Goal: Information Seeking & Learning: Learn about a topic

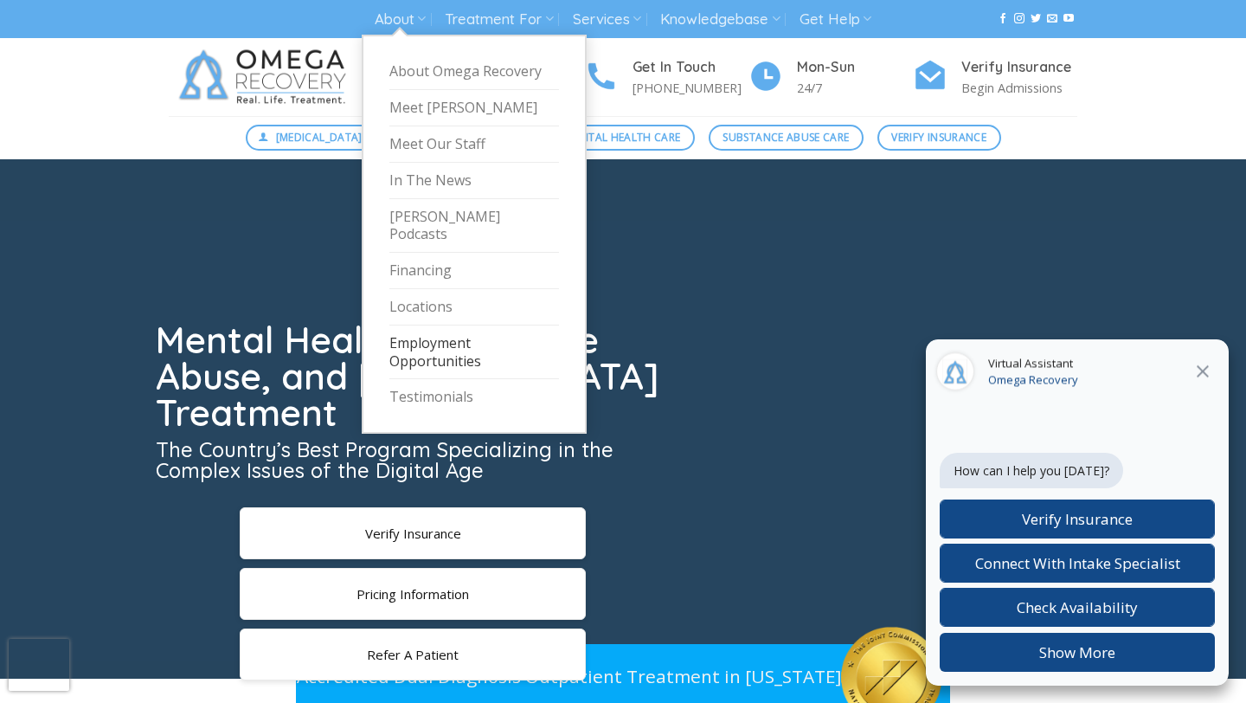
click at [437, 333] on link "Employment Opportunities" at bounding box center [474, 352] width 170 height 55
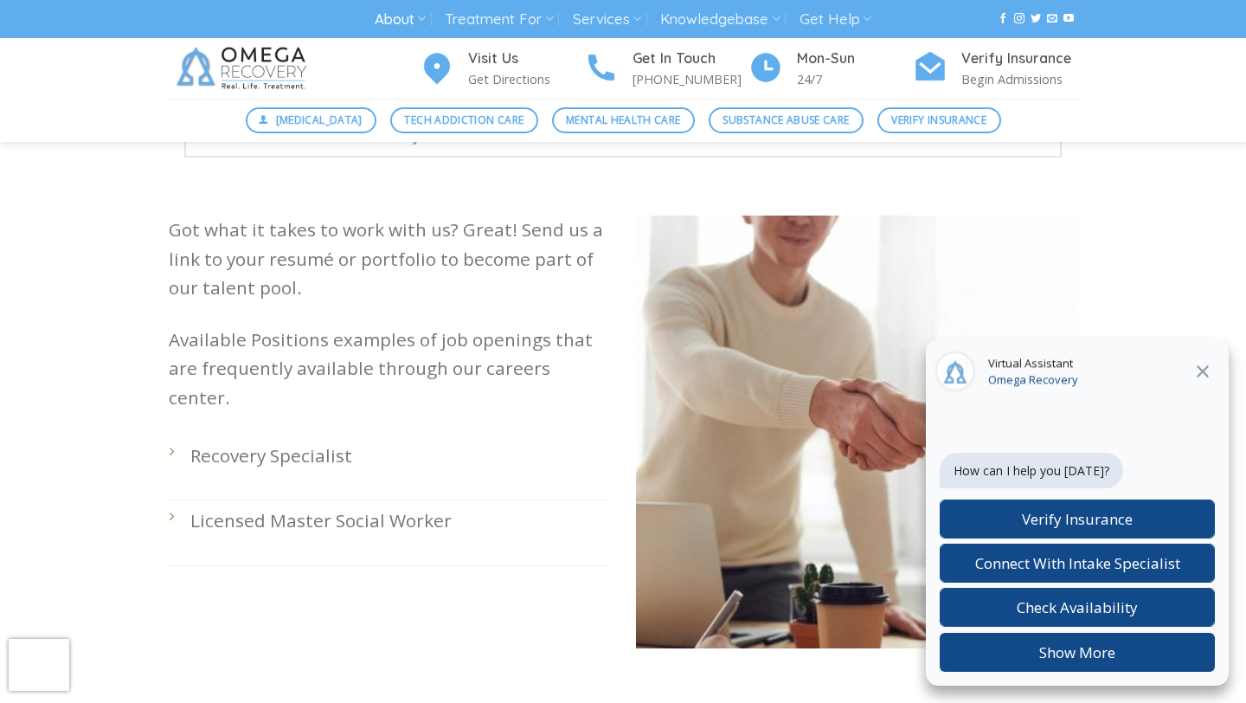
scroll to position [456, 0]
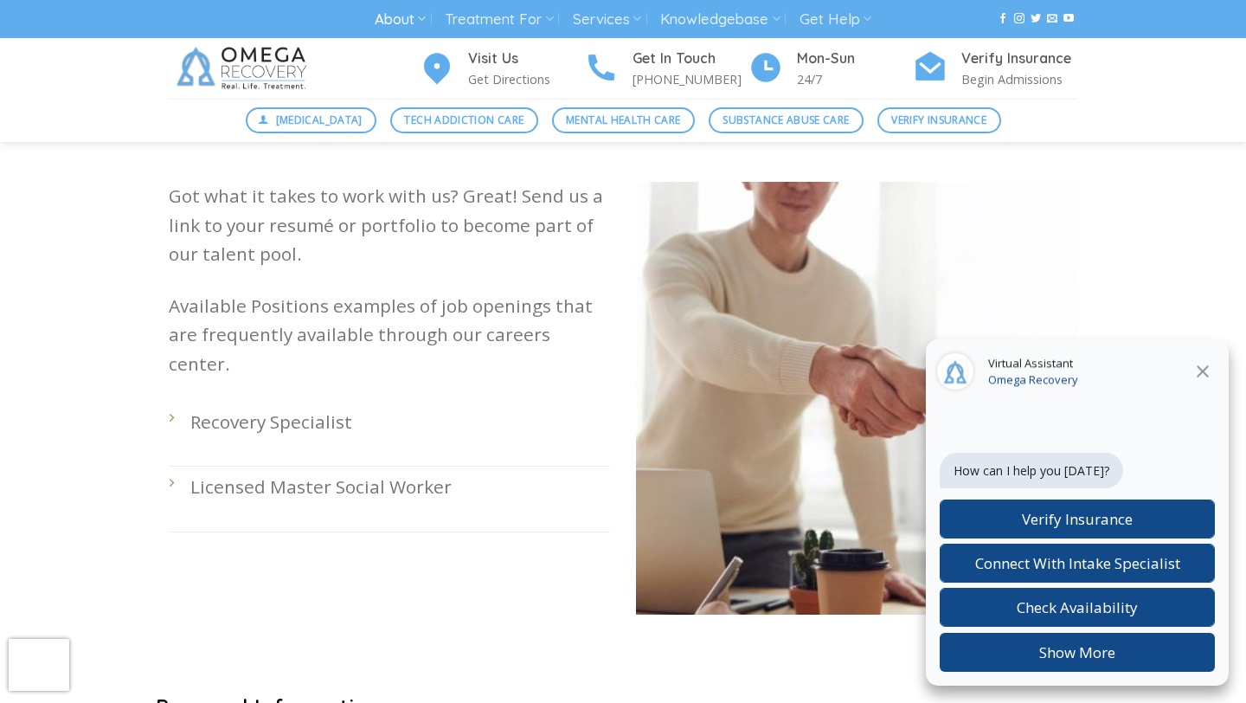
click at [169, 402] on li "Recovery Specialist" at bounding box center [389, 434] width 441 height 65
click at [264, 408] on p "Recovery Specialist" at bounding box center [400, 422] width 420 height 29
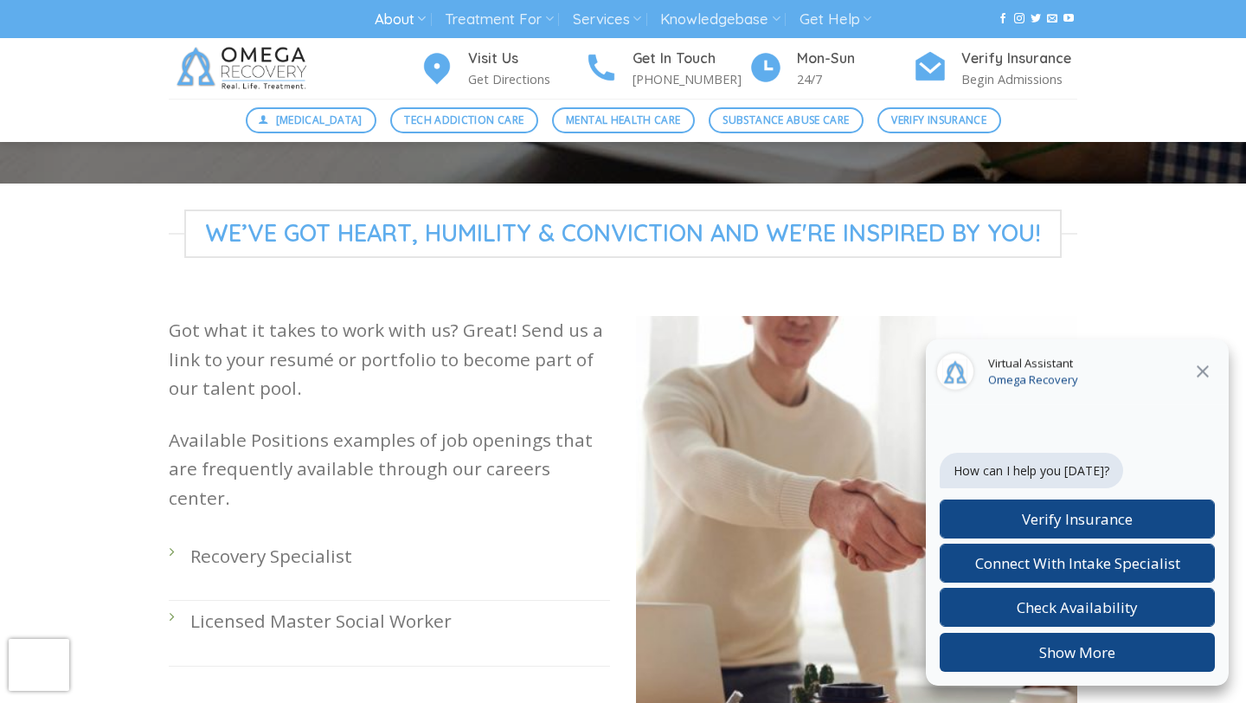
scroll to position [313, 0]
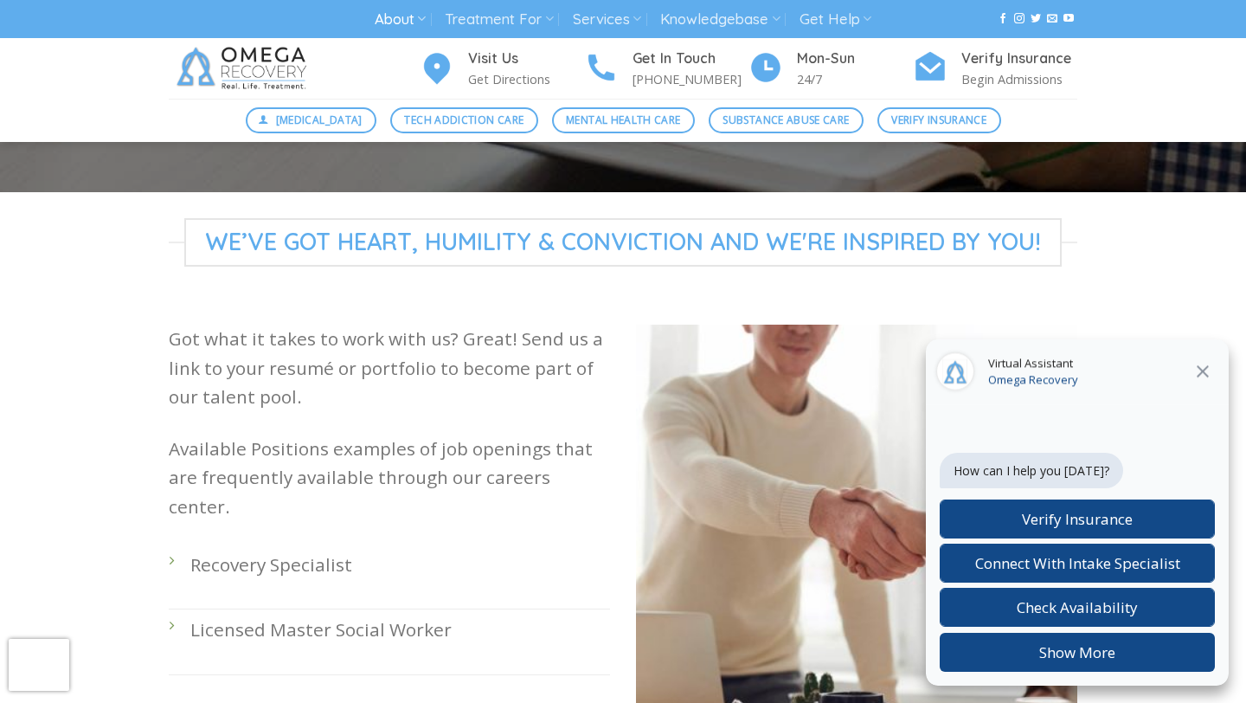
click at [1200, 367] on icon at bounding box center [1202, 371] width 21 height 21
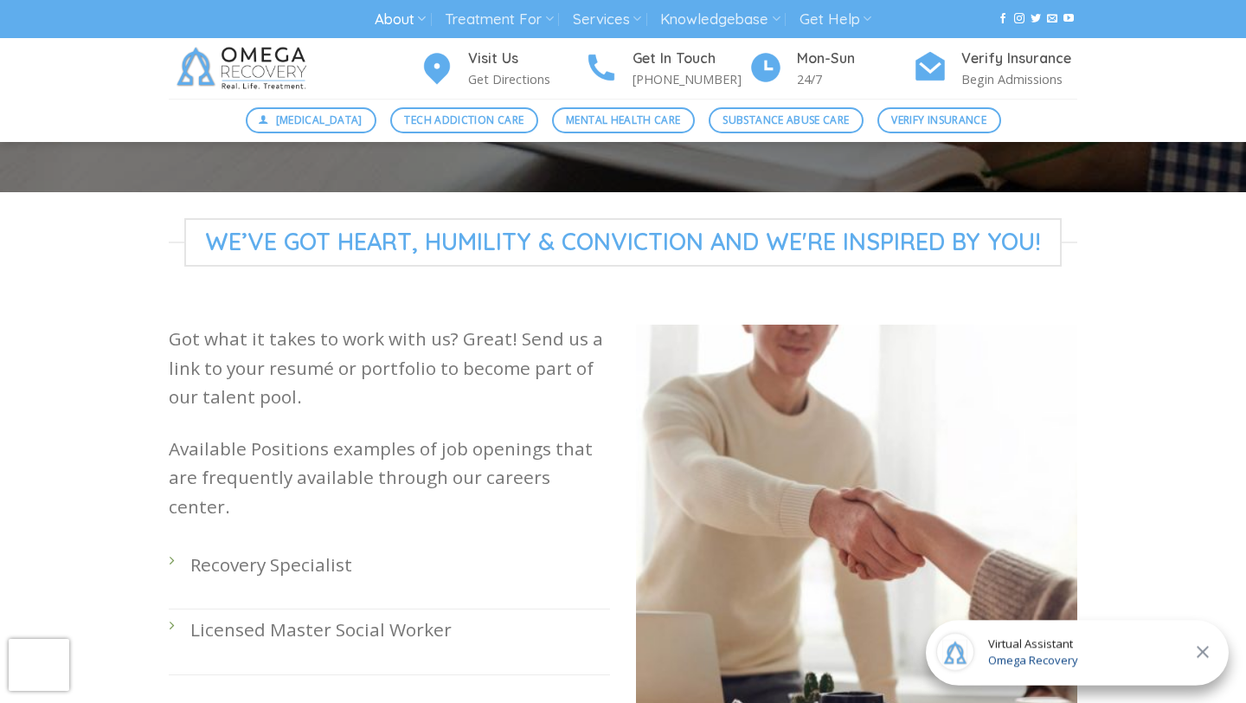
click at [177, 544] on li "Recovery Specialist" at bounding box center [389, 576] width 441 height 65
click at [254, 514] on div "Got what it takes to work with us? Great! Send us a link to your resumé or port…" at bounding box center [389, 500] width 441 height 350
click at [264, 550] on p "Recovery Specialist" at bounding box center [400, 564] width 420 height 29
click at [415, 514] on div "Got what it takes to work with us? Great! Send us a link to your resumé or port…" at bounding box center [389, 500] width 441 height 350
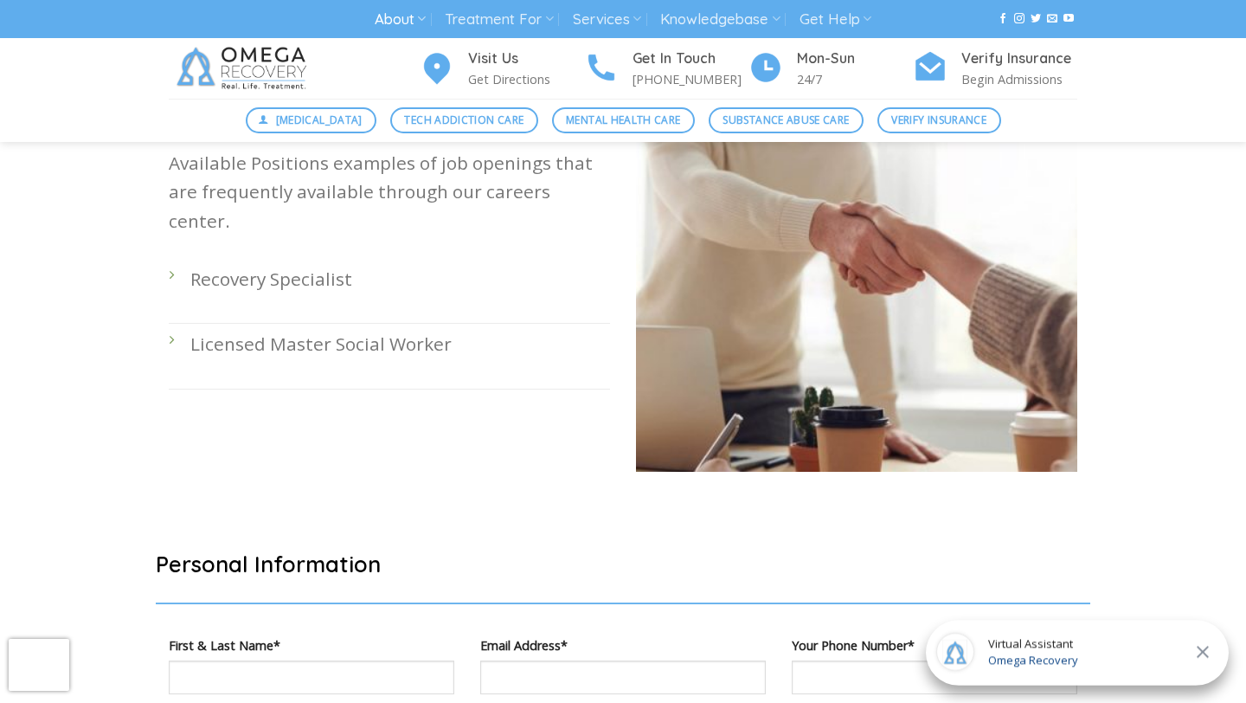
scroll to position [598, 0]
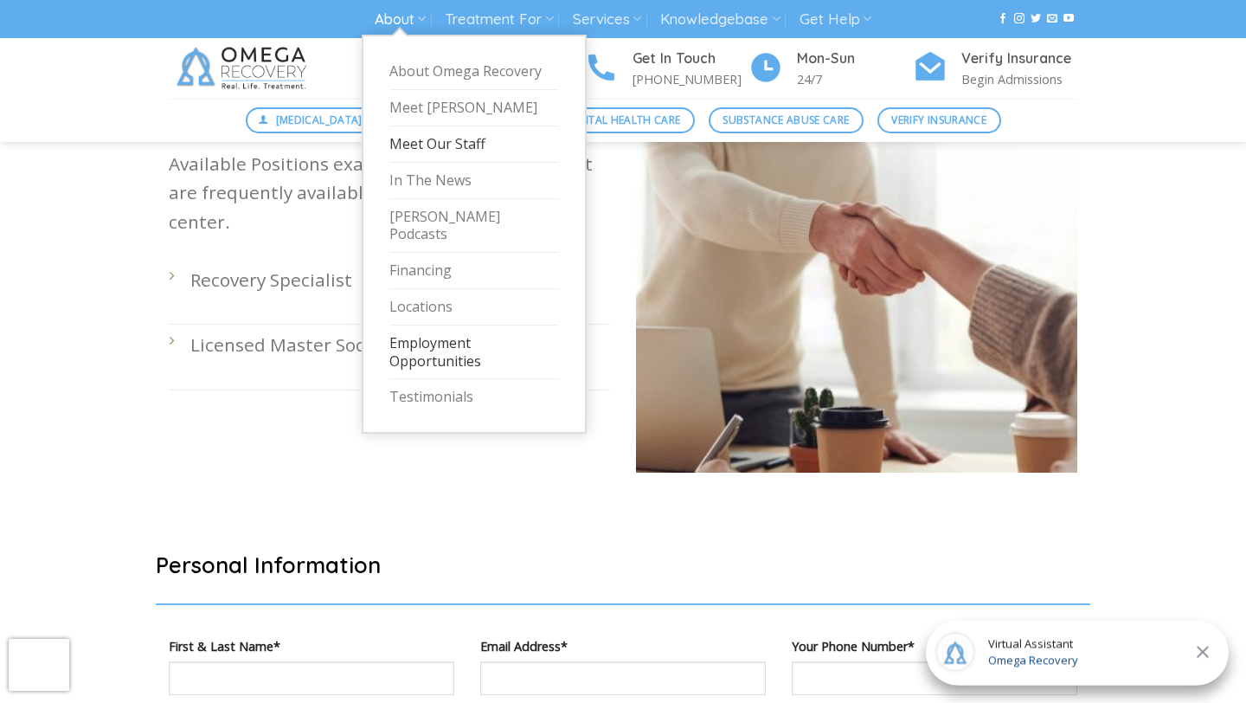
click at [435, 145] on link "Meet Our Staff" at bounding box center [474, 144] width 170 height 36
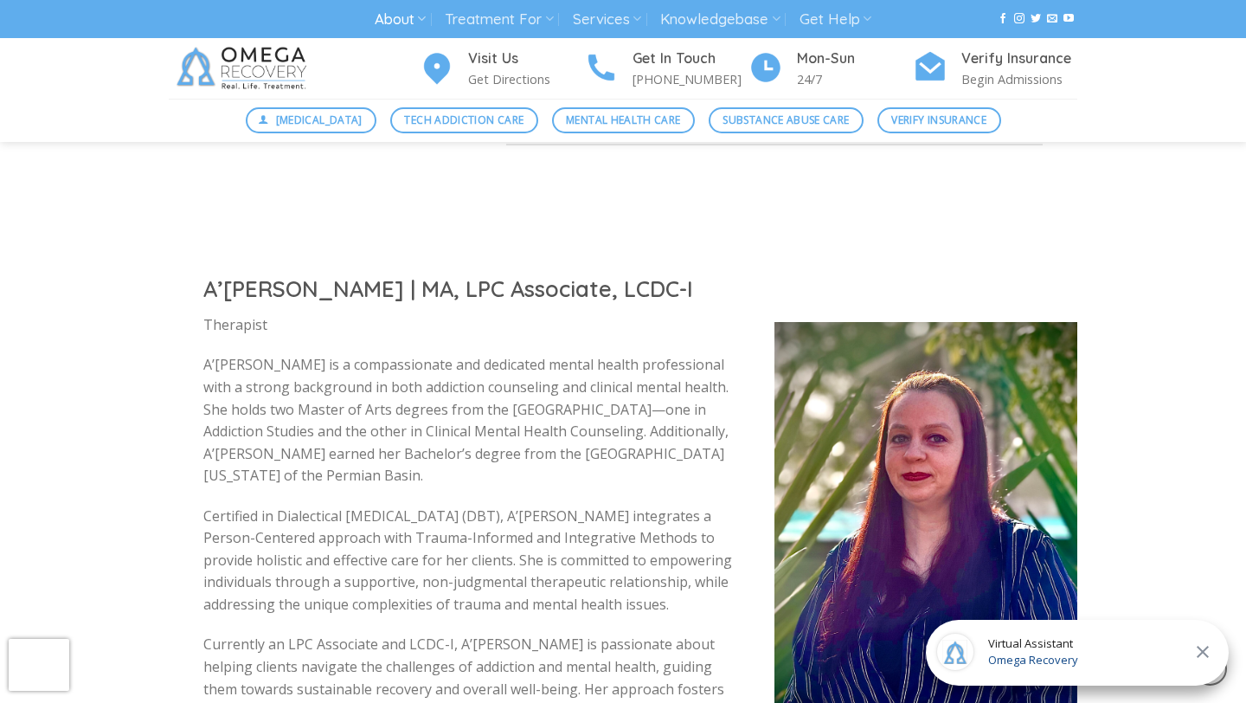
scroll to position [3505, 0]
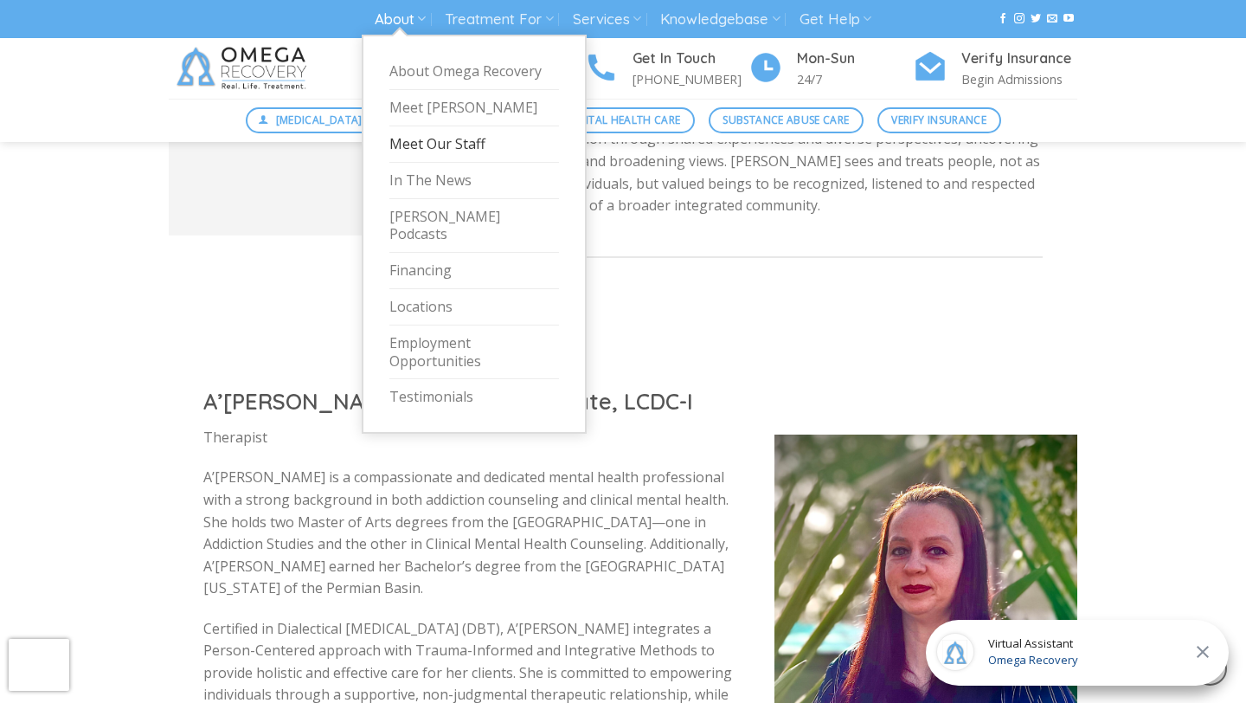
click at [413, 22] on link "About" at bounding box center [400, 19] width 51 height 32
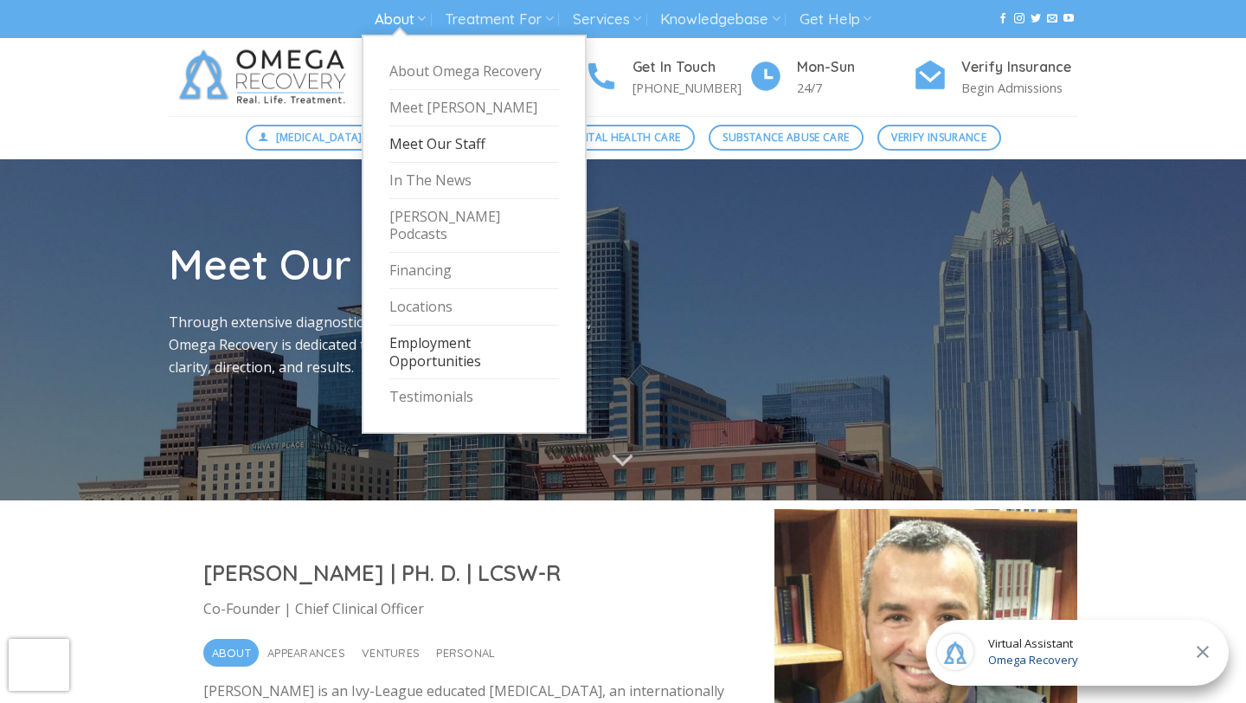
click at [442, 335] on link "Employment Opportunities" at bounding box center [474, 352] width 170 height 55
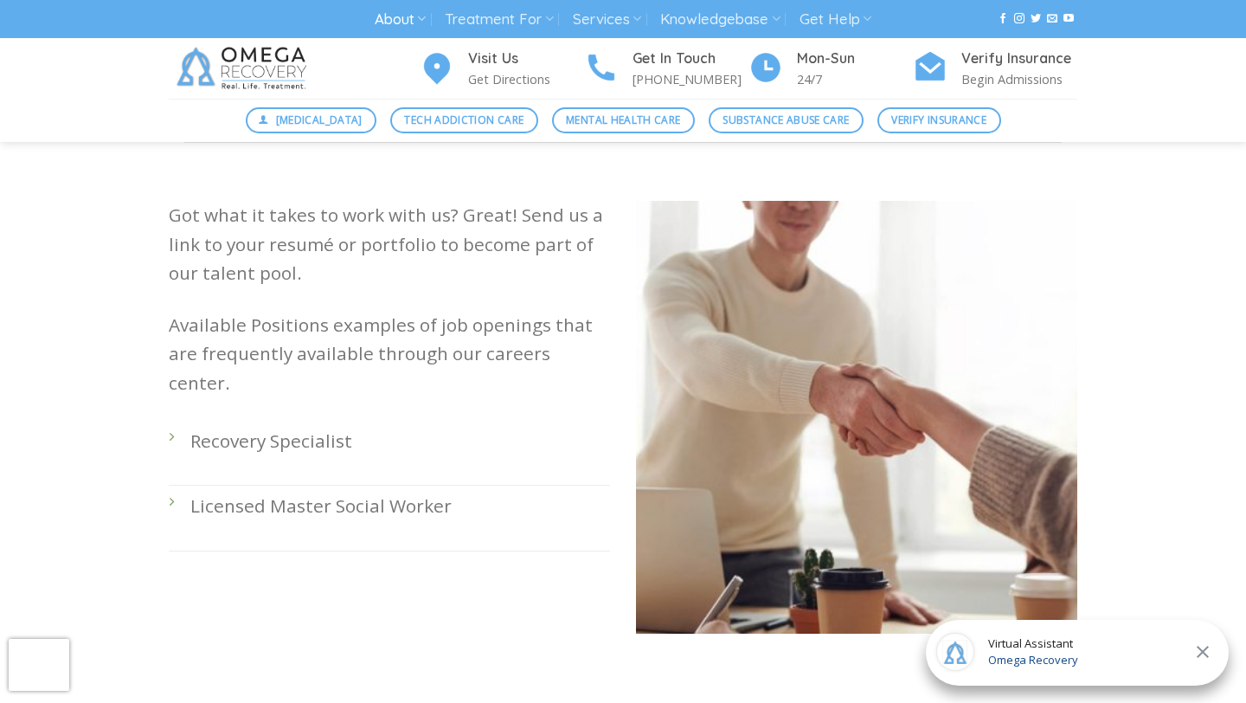
scroll to position [446, 0]
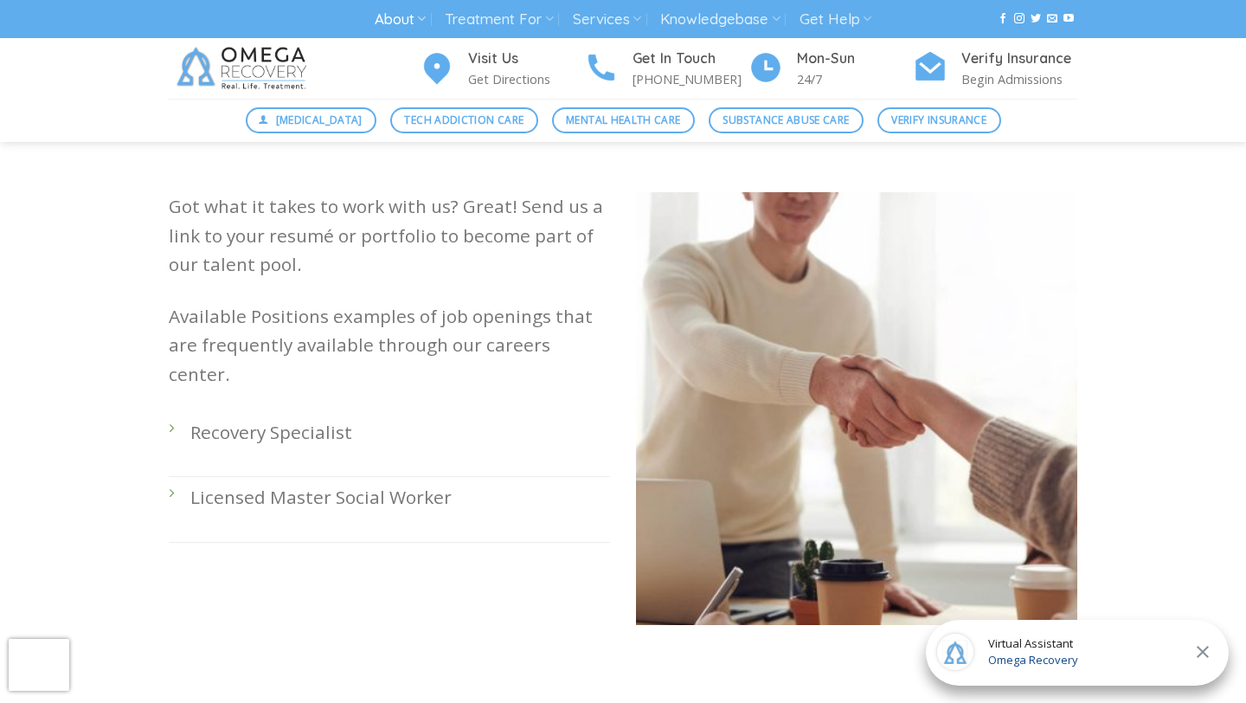
click at [278, 418] on p "Recovery Specialist" at bounding box center [400, 432] width 420 height 29
click at [187, 355] on p "Available Positions examples of job openings that are frequently available thro…" at bounding box center [389, 345] width 441 height 87
